Goal: Task Accomplishment & Management: Complete application form

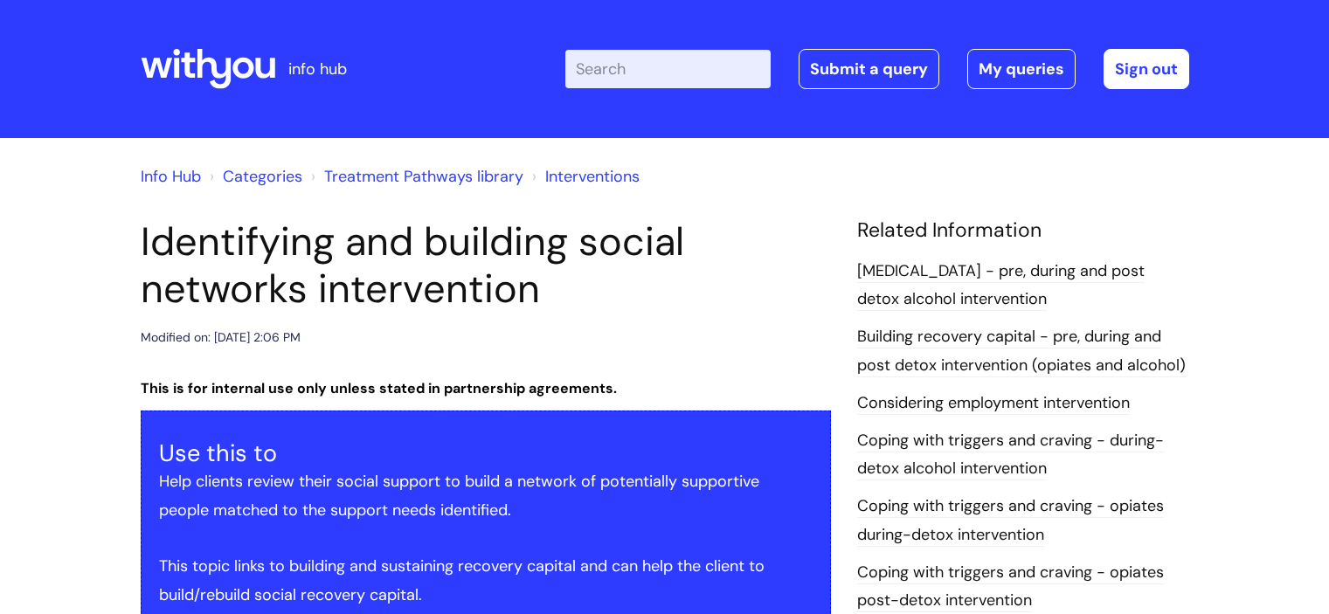
scroll to position [2640, 0]
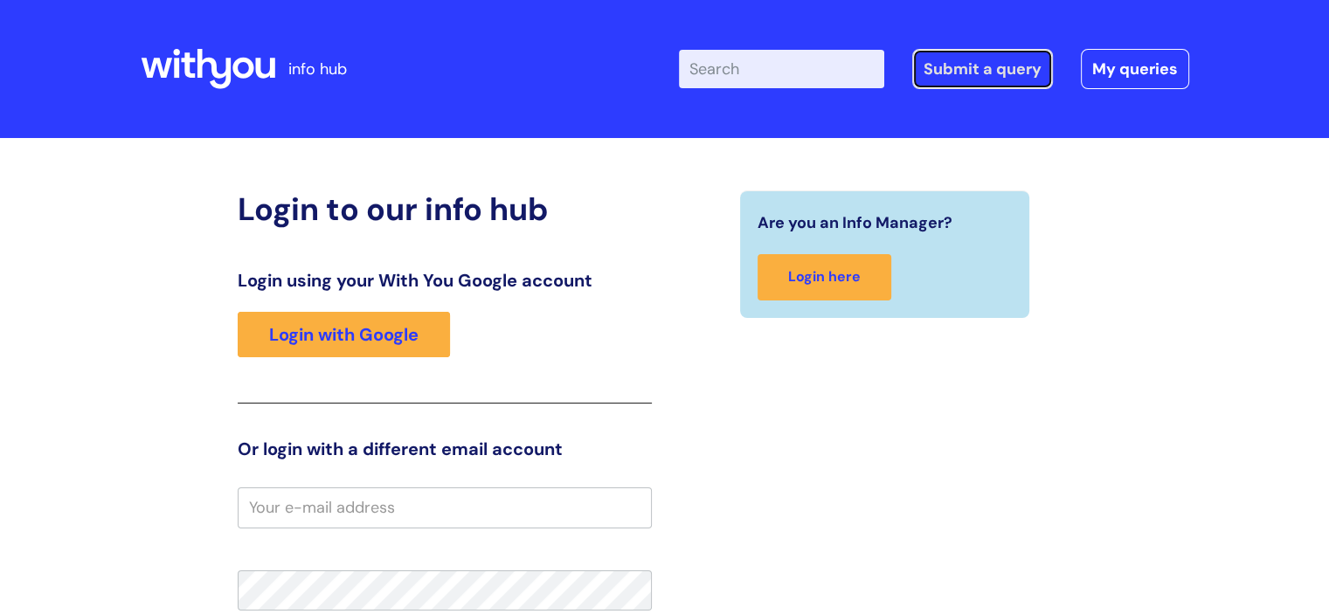
click at [964, 63] on link "Submit a query" at bounding box center [983, 69] width 141 height 40
click at [318, 359] on div "Login using your With You Google account Login with Google" at bounding box center [445, 337] width 414 height 134
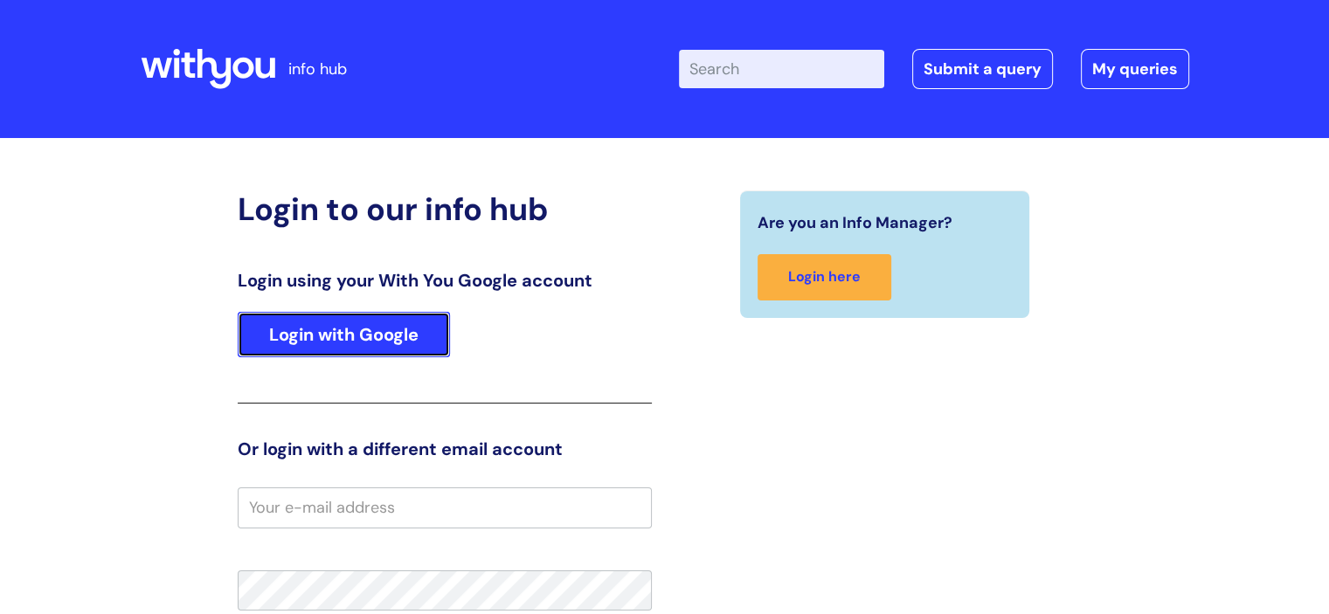
click at [307, 337] on link "Login with Google" at bounding box center [344, 334] width 212 height 45
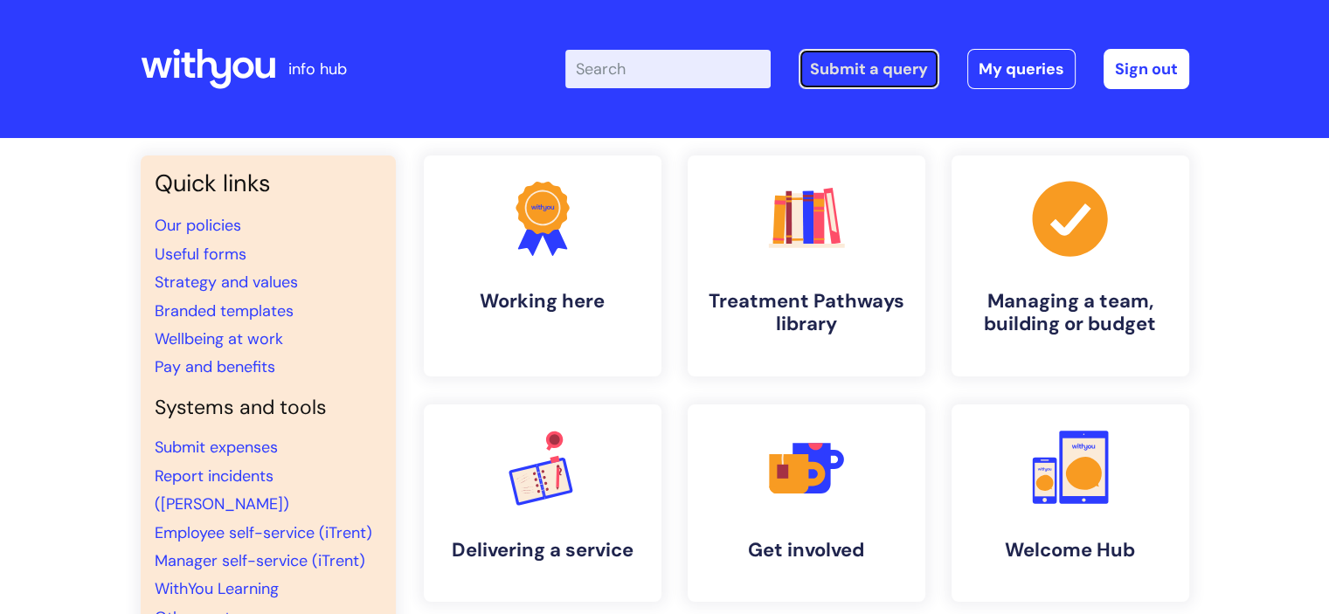
click at [917, 74] on link "Submit a query" at bounding box center [869, 69] width 141 height 40
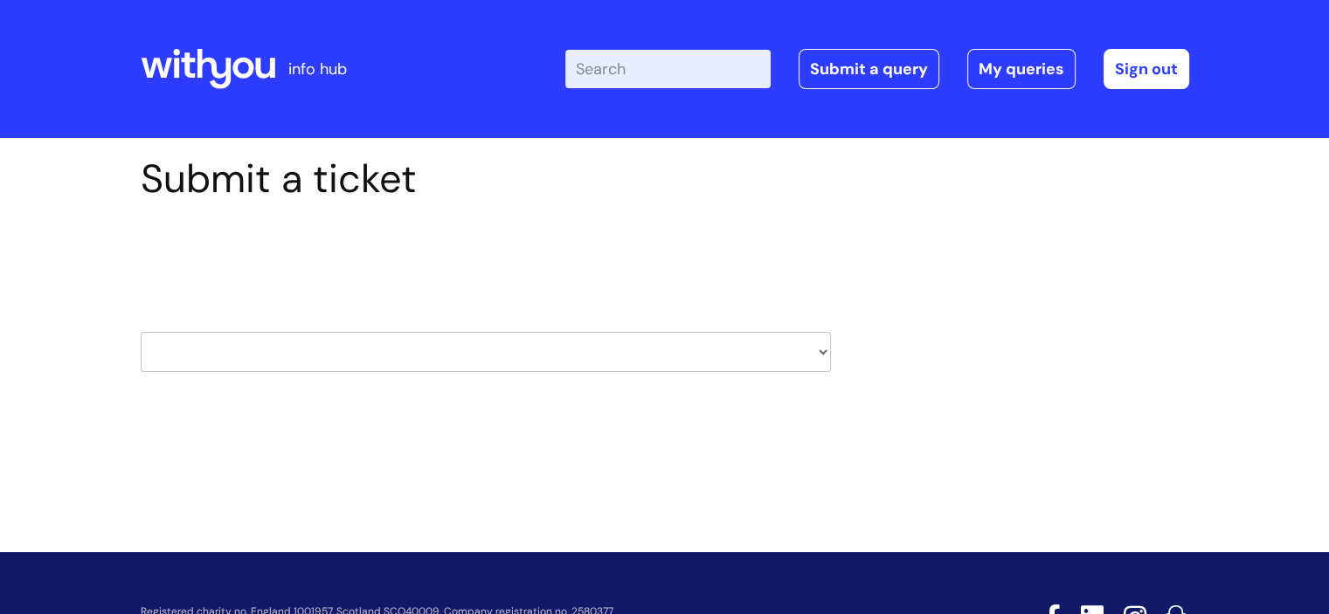
click at [514, 350] on select "HR / People IT and Support Clinical Drug Alerts Finance Accounts Data Support T…" at bounding box center [486, 352] width 691 height 40
select select "property_&_estates"
click at [141, 332] on select "HR / People IT and Support Clinical Drug Alerts Finance Accounts Data Support T…" at bounding box center [486, 352] width 691 height 40
click at [345, 276] on div "Select issue type HR / People IT and Support Clinical Drug Alerts Finance Accou…" at bounding box center [486, 308] width 691 height 182
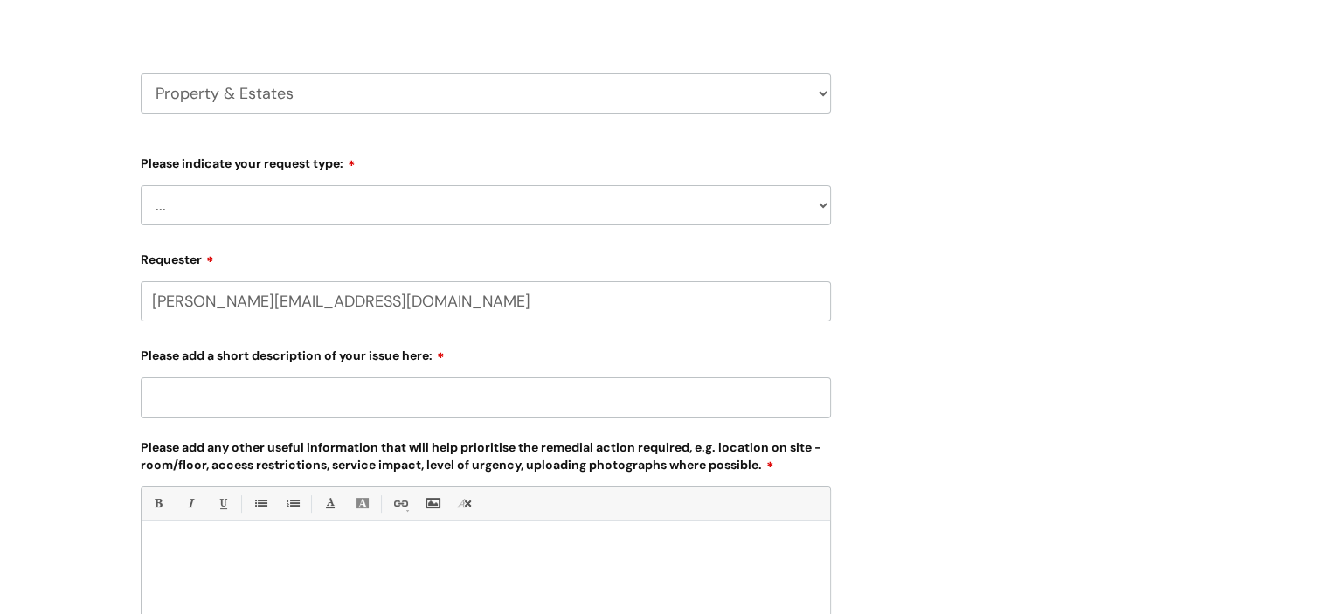
select select "80004157224"
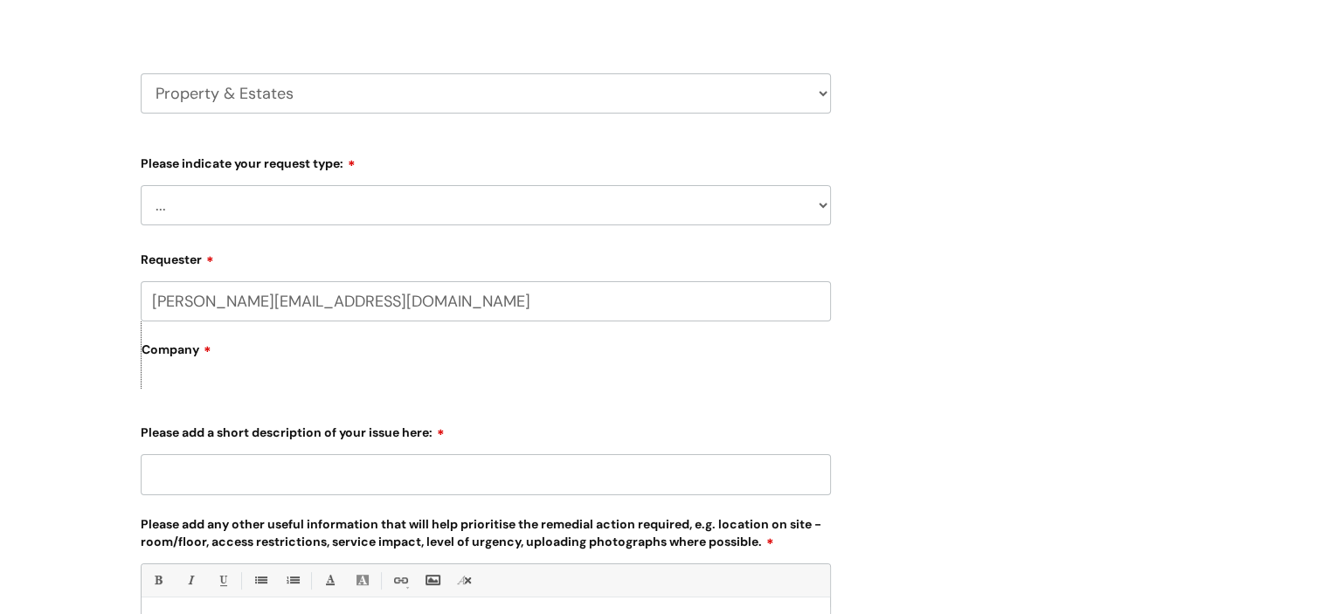
scroll to position [259, 0]
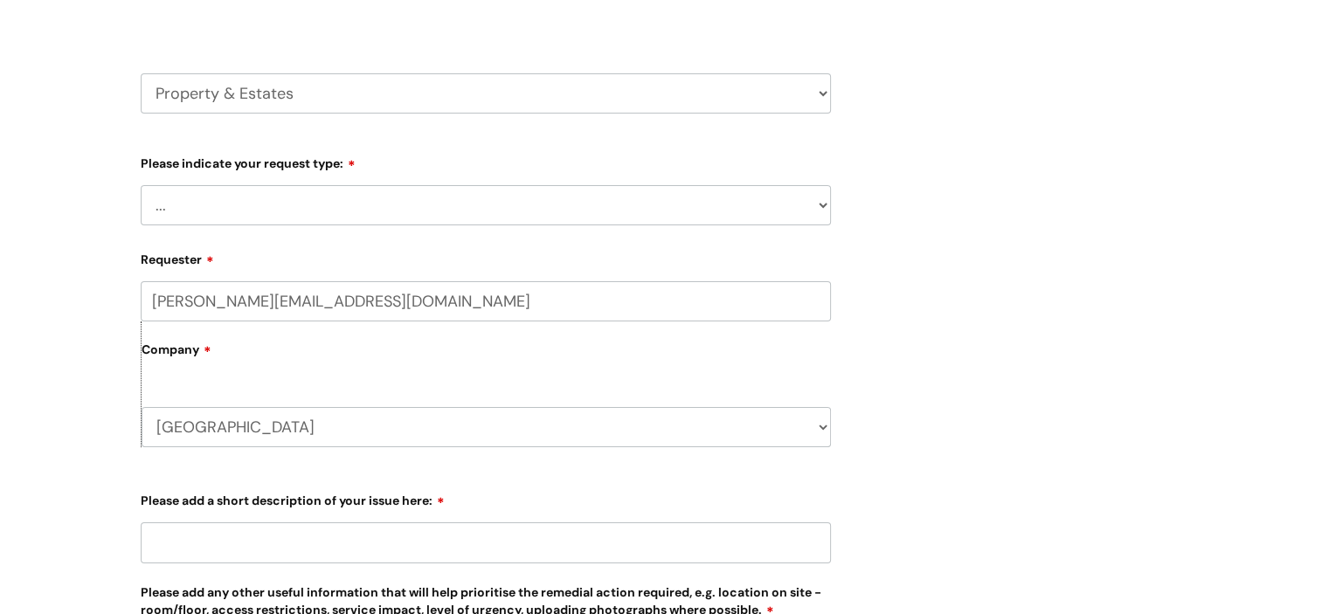
click at [266, 219] on select "... Facilities Support Lease/ Tenancy Agreements Health & Safety and Environmen…" at bounding box center [486, 205] width 691 height 40
select select "Facilities Support"
click at [141, 185] on select "... Facilities Support Lease/ Tenancy Agreements Health & Safety and Environmen…" at bounding box center [486, 205] width 691 height 40
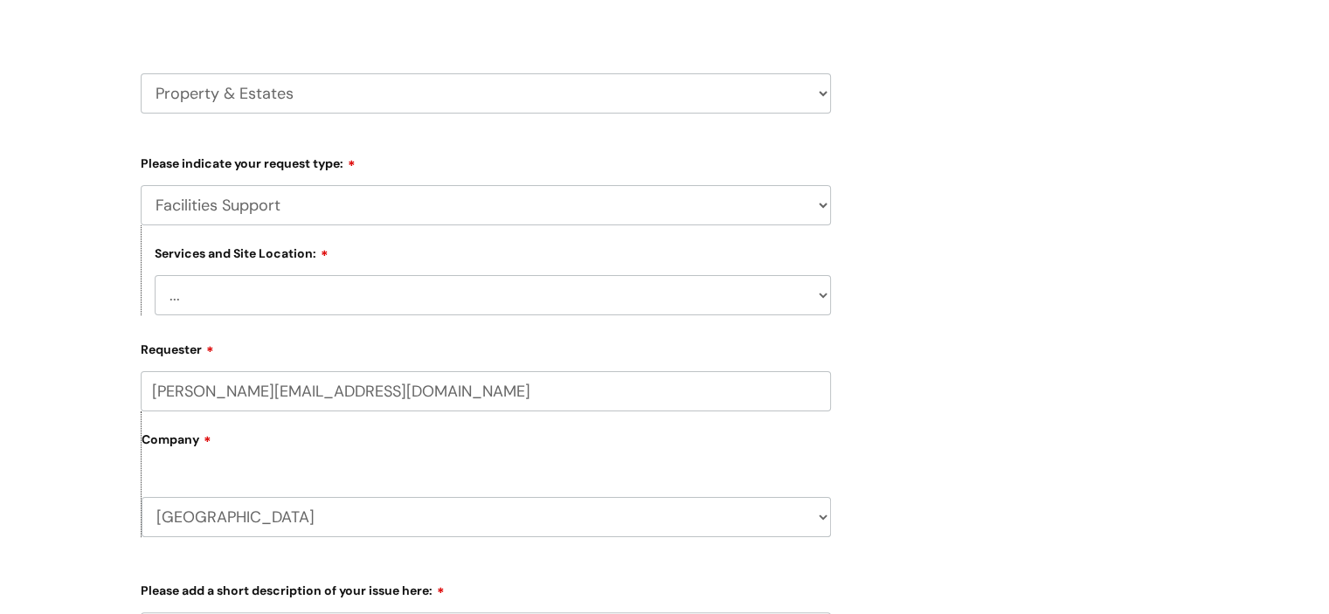
click at [305, 288] on select "... Cleethorpes Darlington Tubwell Darlington Coniscliffe Grimsby Preston Redca…" at bounding box center [493, 295] width 677 height 40
select select "Shrewsbury Castlegates"
click at [155, 275] on select "... Cleethorpes Darlington Tubwell Darlington Coniscliffe Grimsby Preston Redca…" at bounding box center [493, 295] width 677 height 40
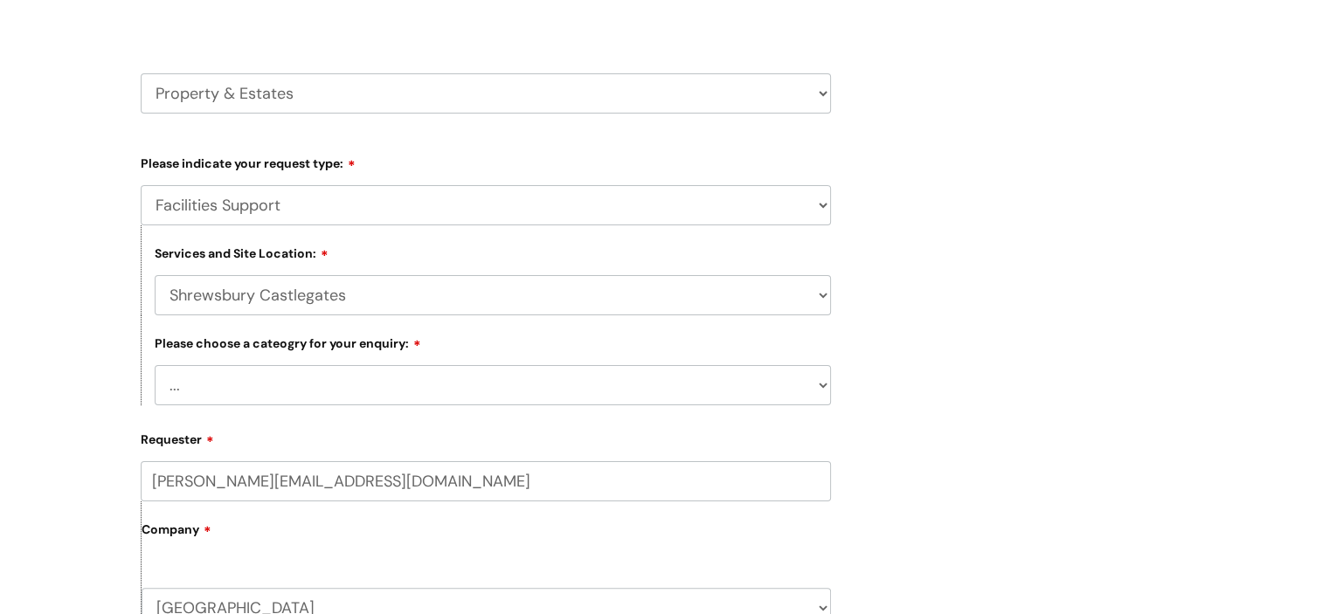
click at [276, 384] on select "... Electrical and Lighting Plumbing and Drainage Heating and Cooling Fixtures,…" at bounding box center [493, 385] width 677 height 40
select select "Other - Please Specify"
click at [155, 365] on select "... Electrical and Lighting Plumbing and Drainage Heating and Cooling Fixtures,…" at bounding box center [493, 385] width 677 height 40
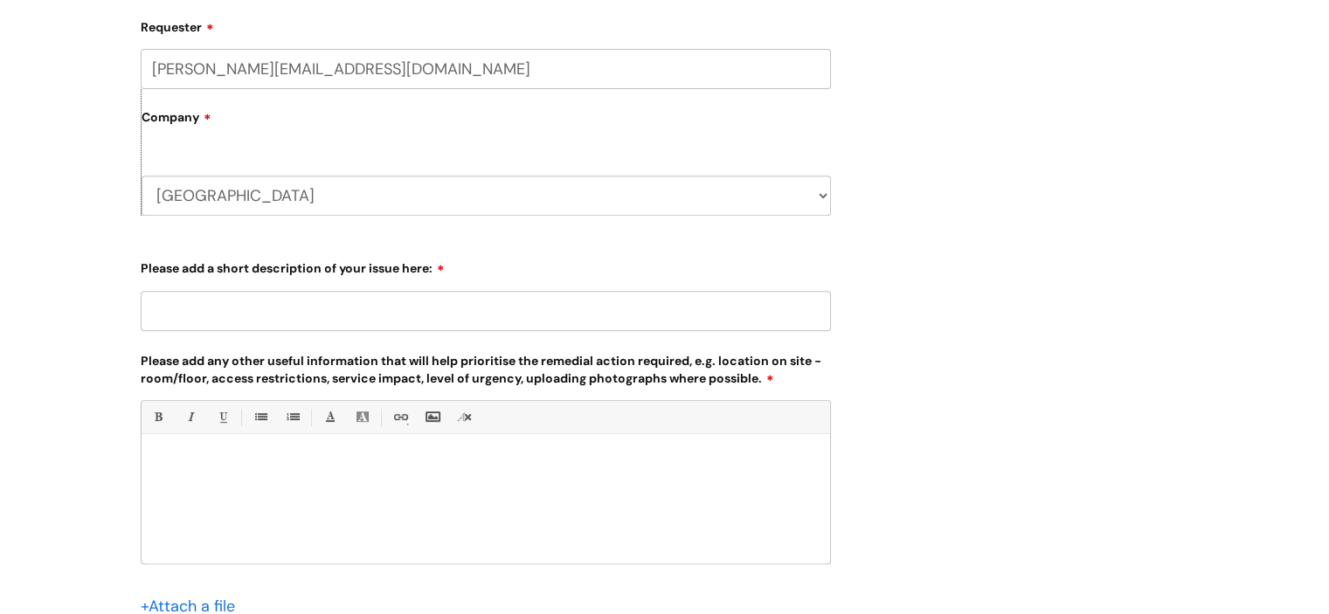
scroll to position [673, 0]
click at [226, 310] on input "Please add a short description of your issue here:" at bounding box center [486, 309] width 691 height 40
type input "L"
type input "Ceiling leak in downstairs kitchen"
click at [221, 447] on div at bounding box center [486, 501] width 689 height 121
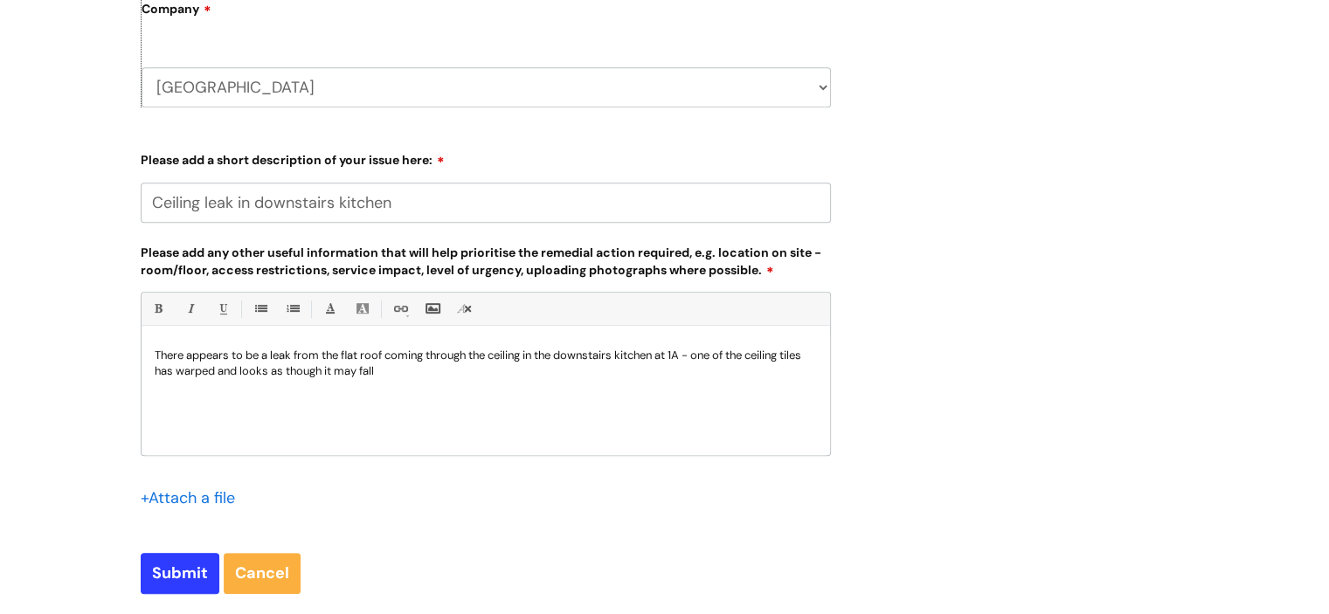
scroll to position [780, 0]
click at [692, 352] on p "There appears to be a leak from the flat roof coming through the ceiling in the…" at bounding box center [486, 363] width 663 height 31
click at [677, 370] on p "There appears to be a leak from the flat roof coming through the ceiling in the…" at bounding box center [486, 363] width 663 height 31
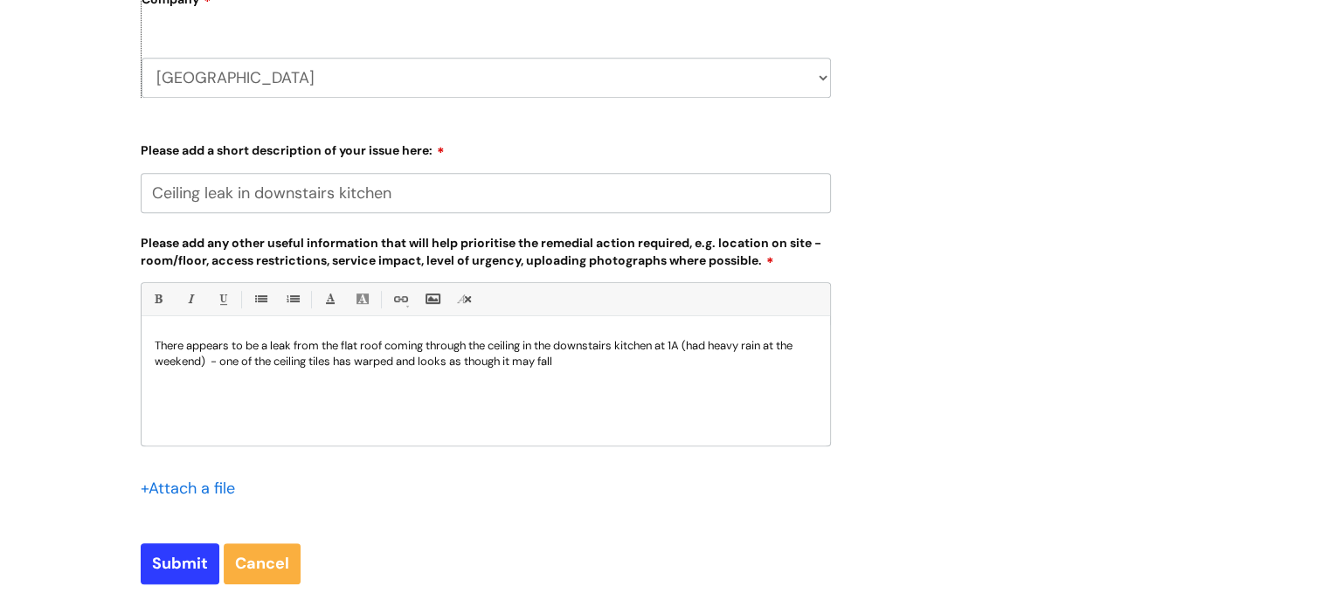
scroll to position [790, 0]
click at [172, 569] on input "Submit" at bounding box center [180, 563] width 79 height 40
type input "Please Wait..."
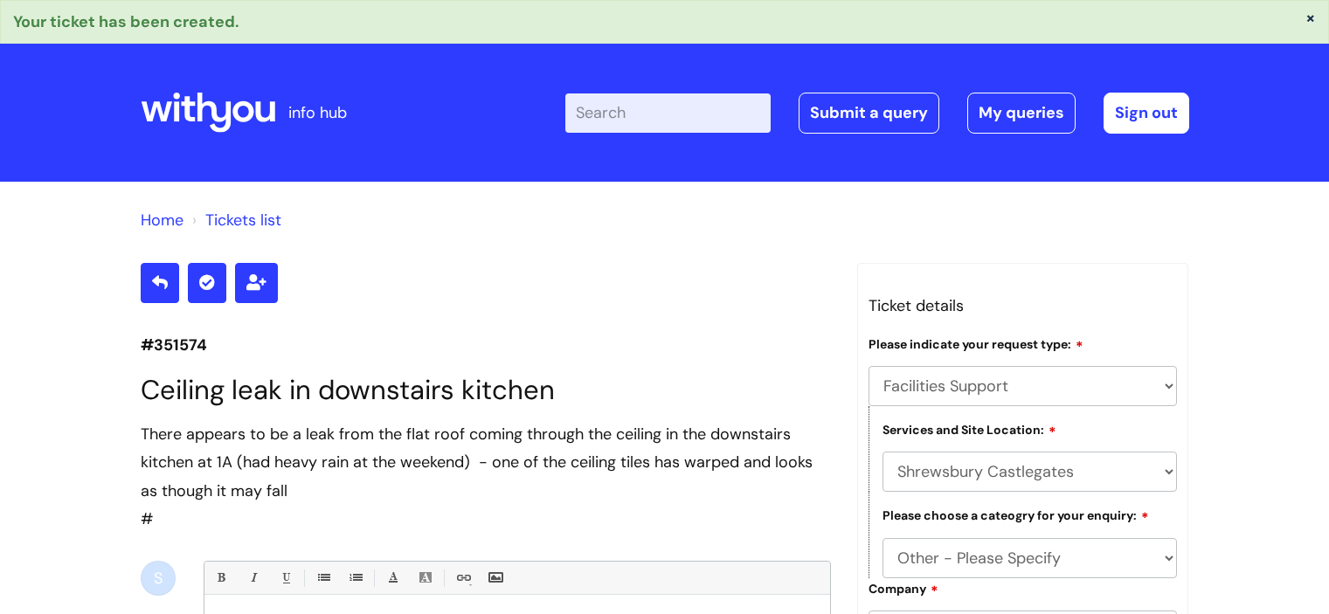
select select "Facilities Support"
select select "Shrewsbury Castlegates"
select select "Other - Please Specify"
